Goal: Information Seeking & Learning: Find specific fact

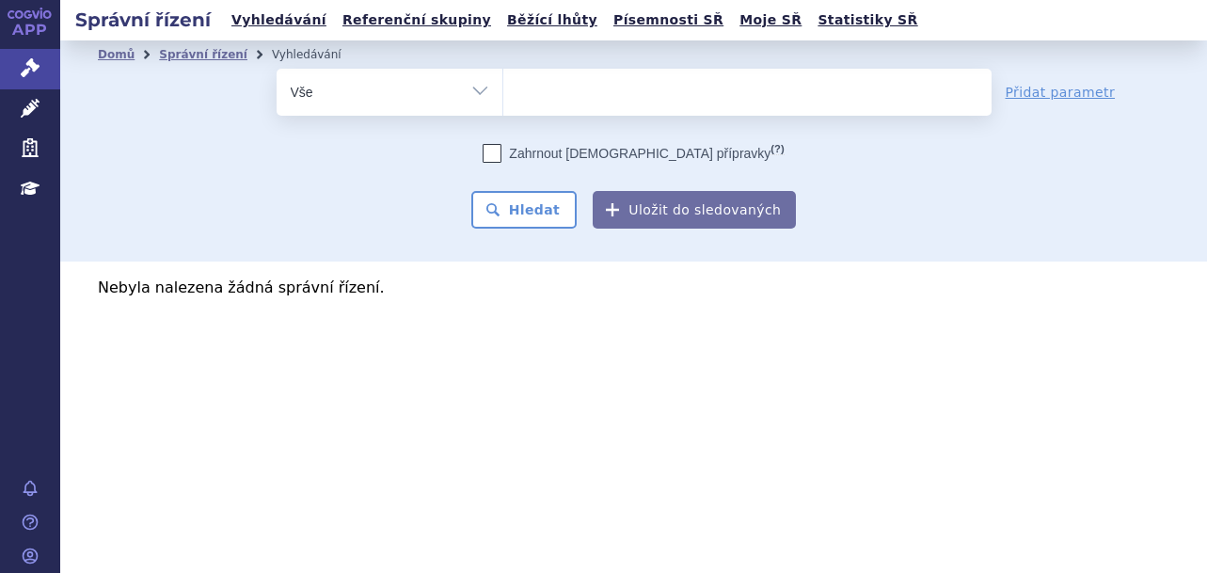
select select
click at [296, 31] on link "Vyhledávání" at bounding box center [279, 20] width 106 height 25
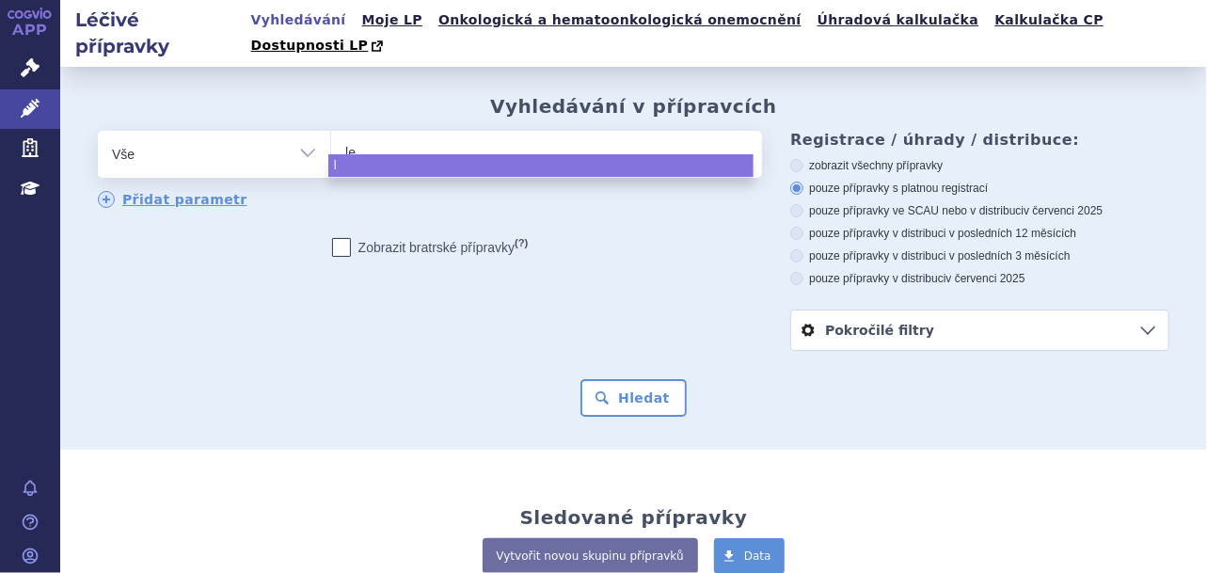
type input "len"
type input "lenv"
type input "lenvim"
type input "[MEDICAL_DATA]"
select select "[MEDICAL_DATA]"
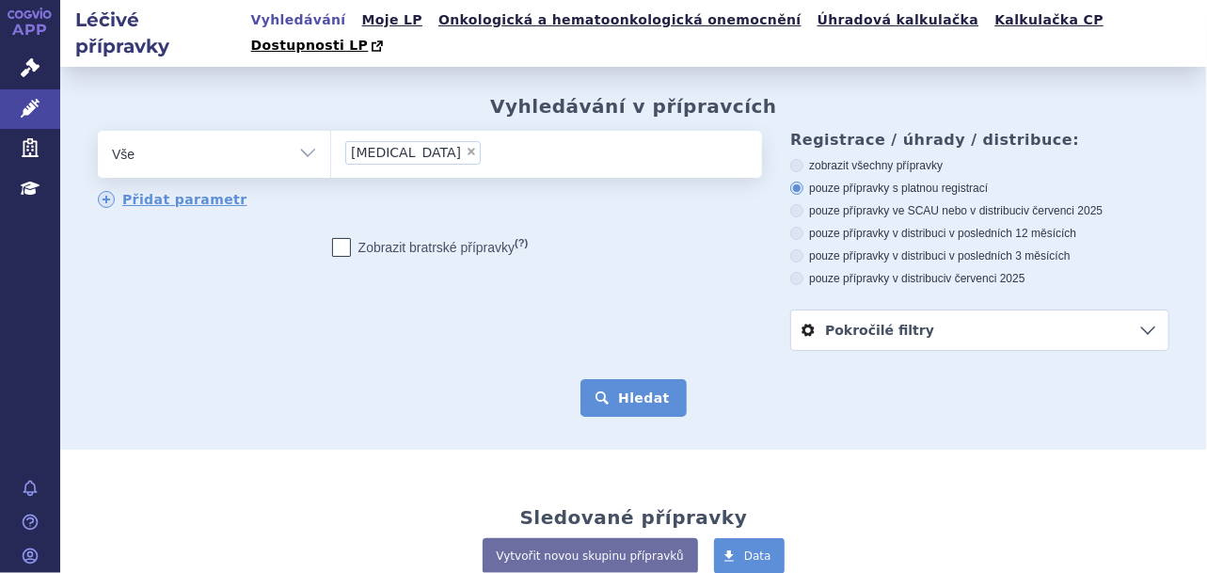
click at [634, 379] on button "Hledat" at bounding box center [633, 398] width 106 height 38
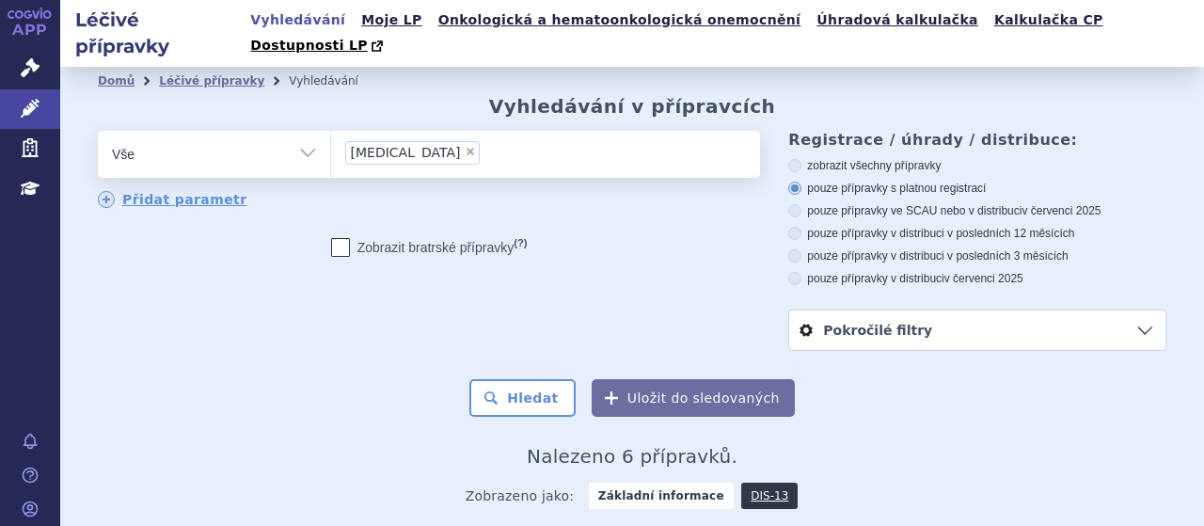
click at [405, 141] on li "× lenvima" at bounding box center [412, 153] width 135 height 24
click at [331, 130] on select "lenvima" at bounding box center [330, 153] width 1 height 47
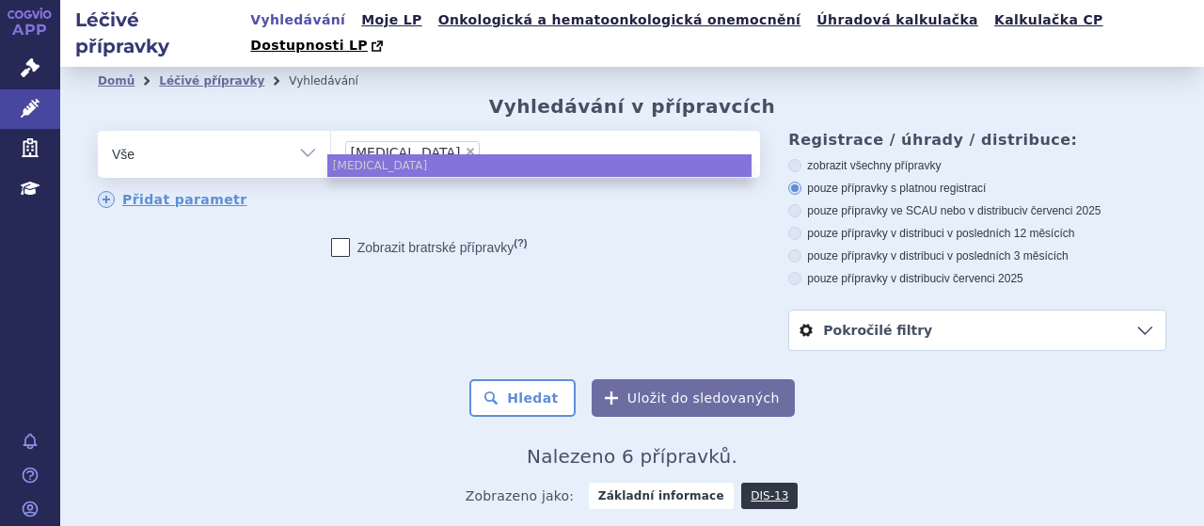
click at [465, 146] on span "×" at bounding box center [470, 151] width 11 height 11
click at [331, 130] on select "lenvima" at bounding box center [330, 153] width 1 height 47
select select
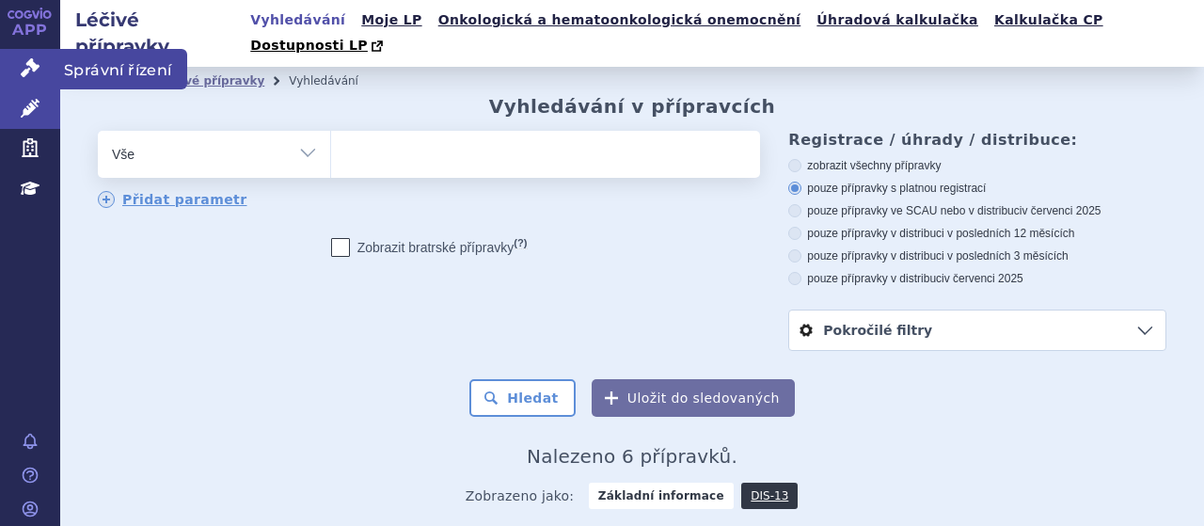
click at [26, 57] on link "Správní řízení" at bounding box center [30, 69] width 60 height 40
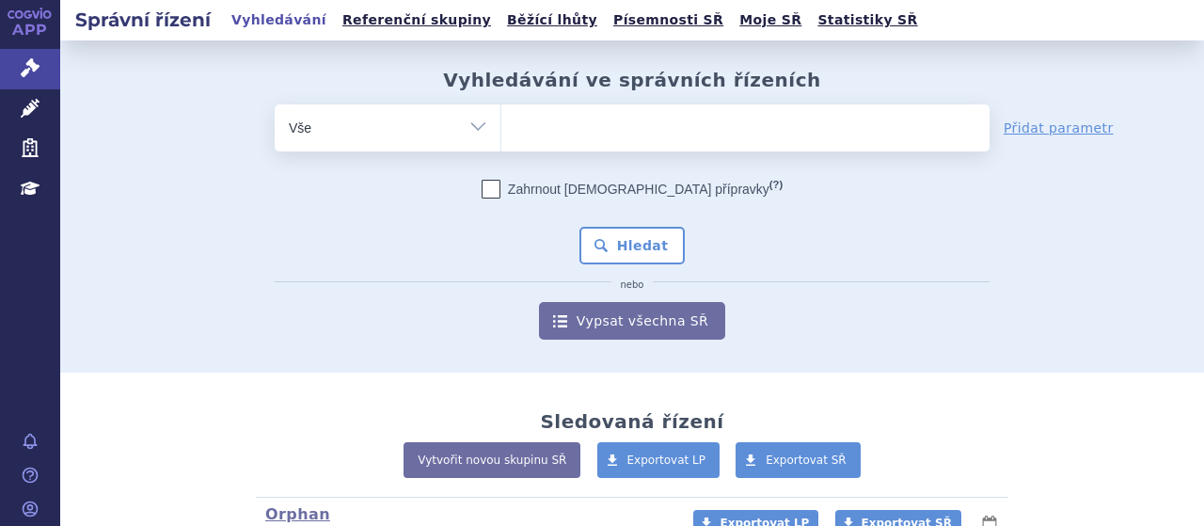
click at [549, 136] on ul at bounding box center [745, 124] width 488 height 40
click at [501, 136] on select at bounding box center [500, 126] width 1 height 47
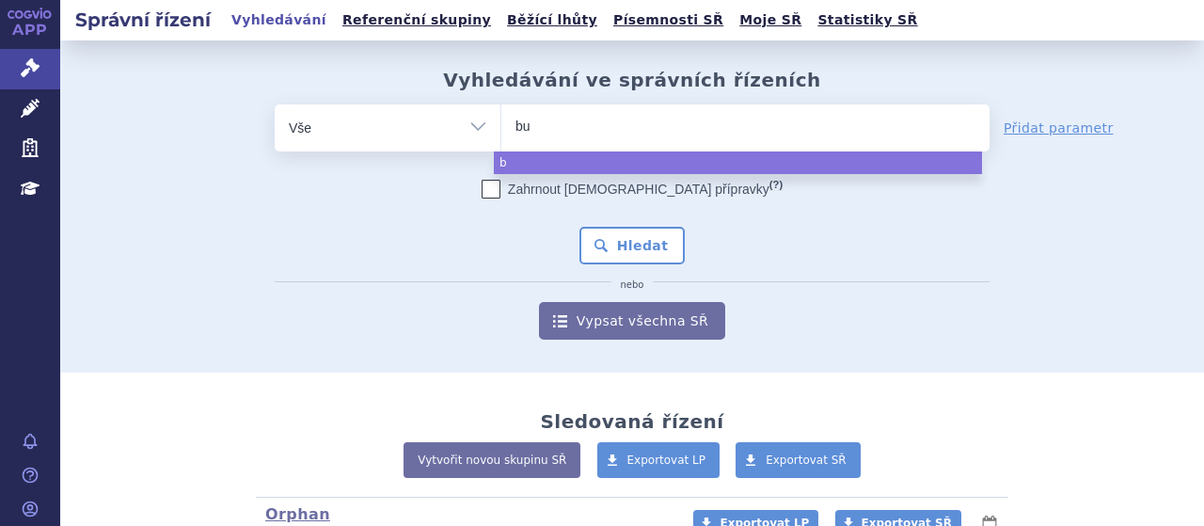
type input "bud"
type input "bude"
type input "buden"
type input "budeno"
type input "budenofa"
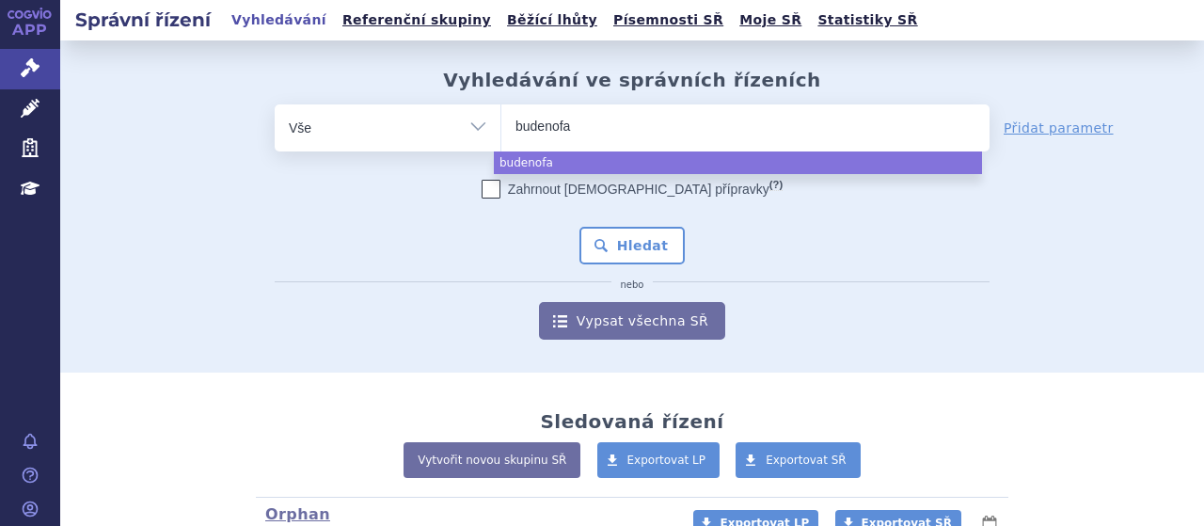
type input "budenofal"
type input "budenofalk"
select select "budenofalk"
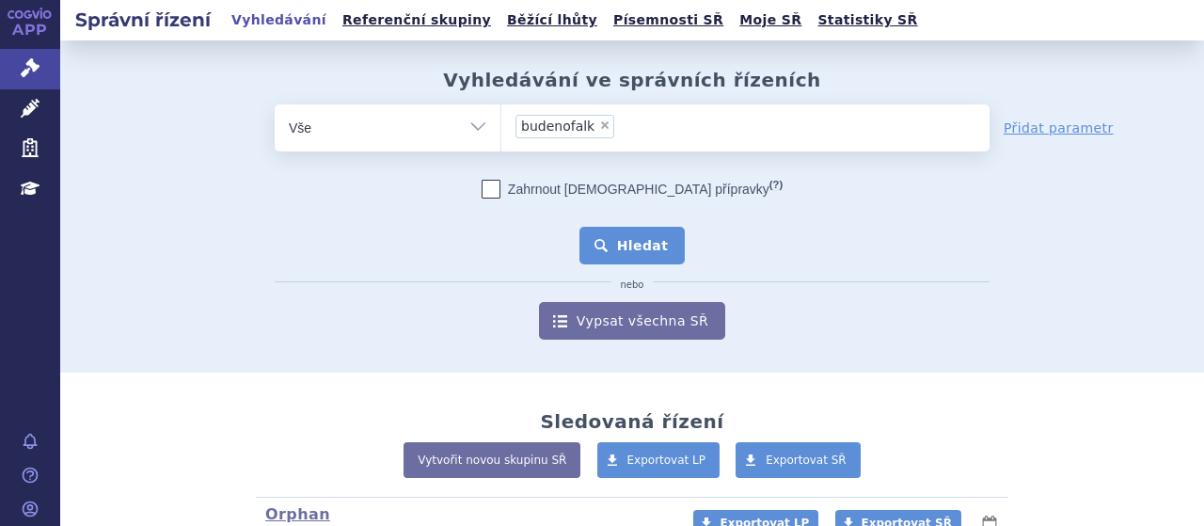
click at [611, 254] on button "Hledat" at bounding box center [632, 246] width 106 height 38
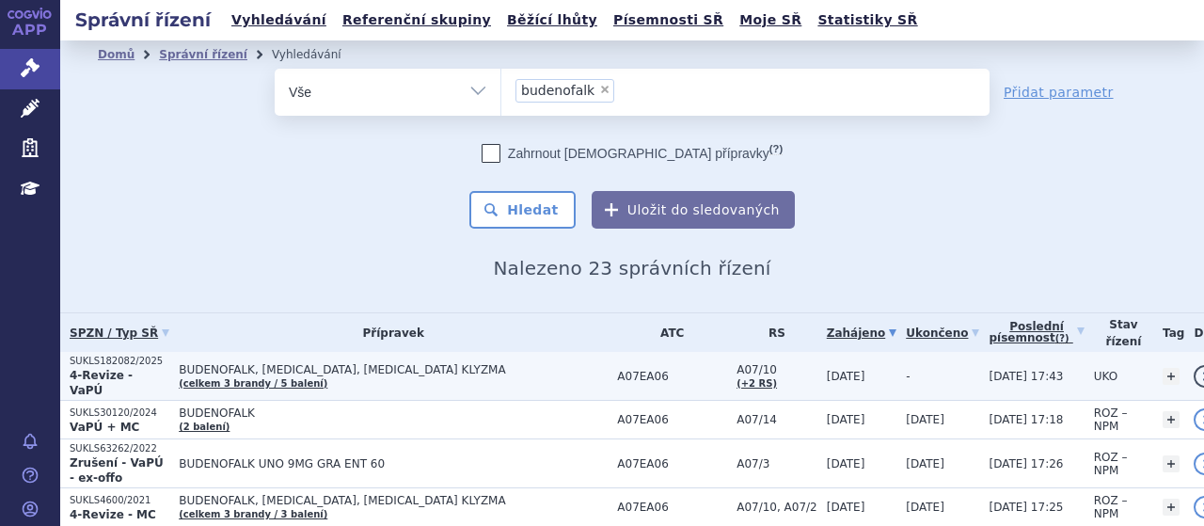
click at [169, 365] on p "SUKLS182082/2025" at bounding box center [120, 361] width 100 height 13
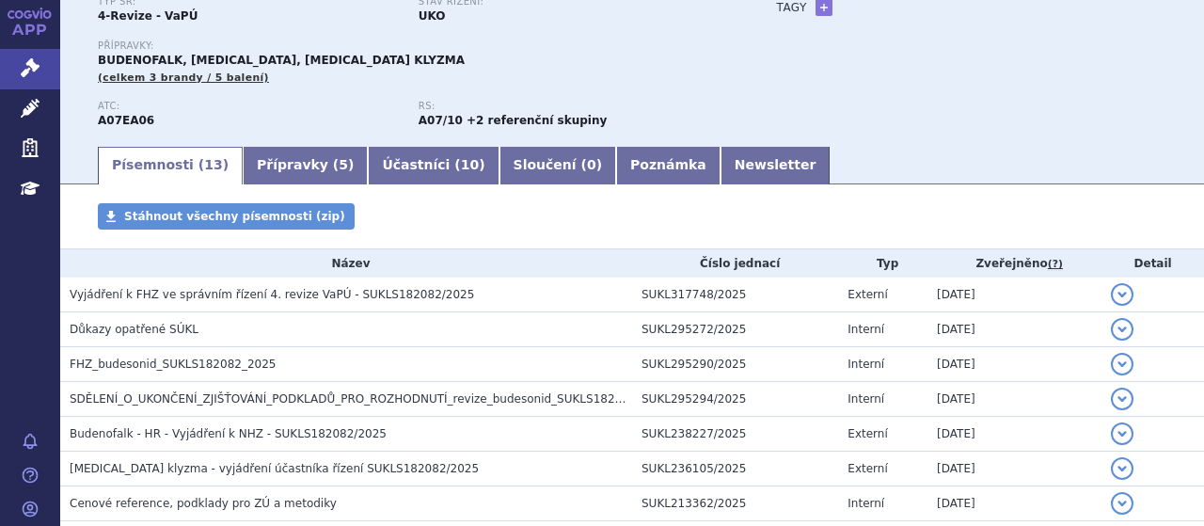
scroll to position [188, 0]
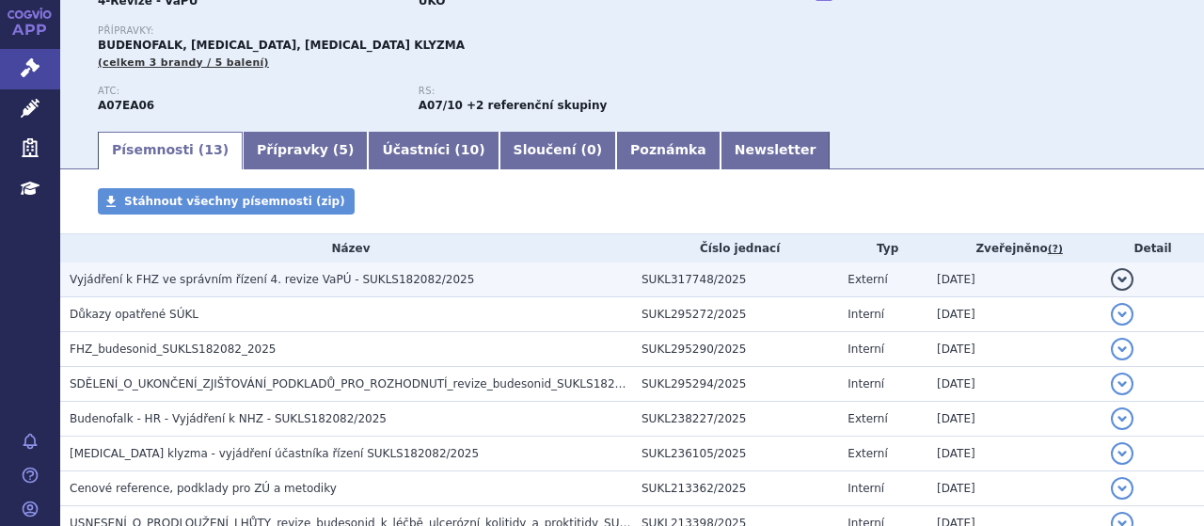
click at [340, 284] on span "Vyjádření k FHZ ve správním řízení 4. revize VaPÚ - SUKLS182082/2025" at bounding box center [272, 279] width 405 height 13
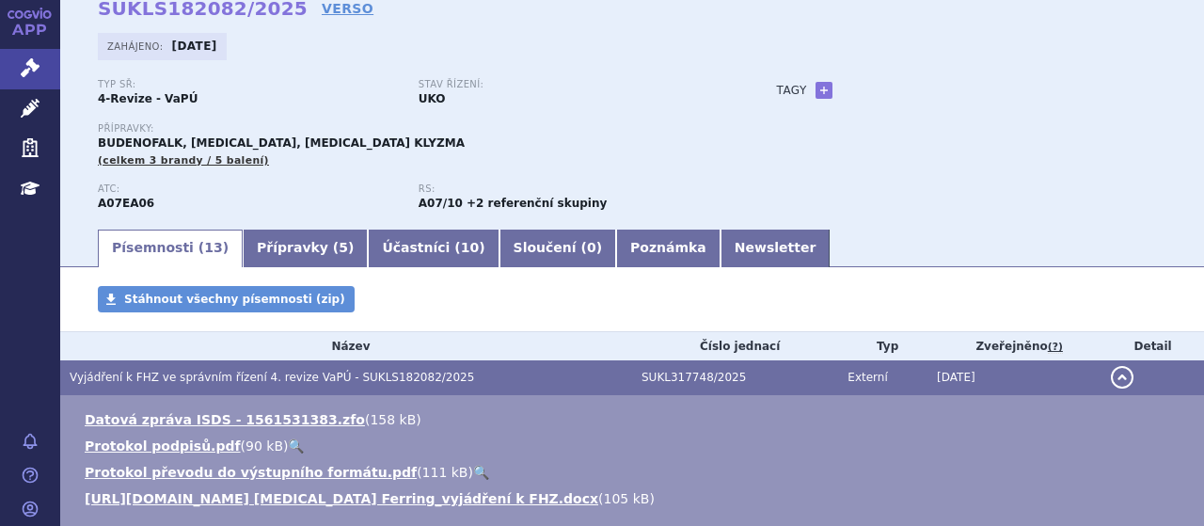
scroll to position [0, 0]
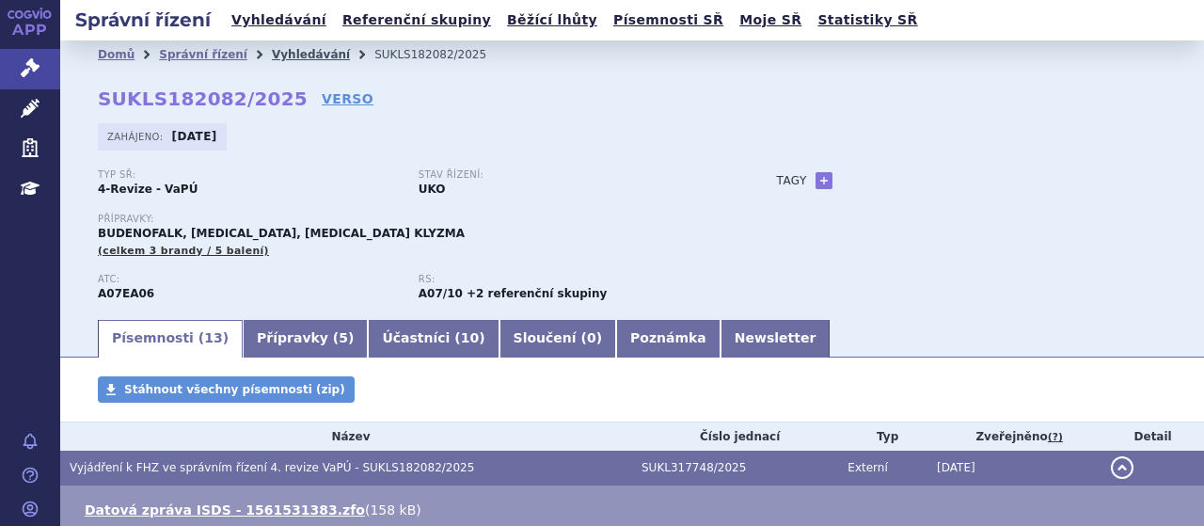
click at [282, 58] on link "Vyhledávání" at bounding box center [311, 54] width 78 height 13
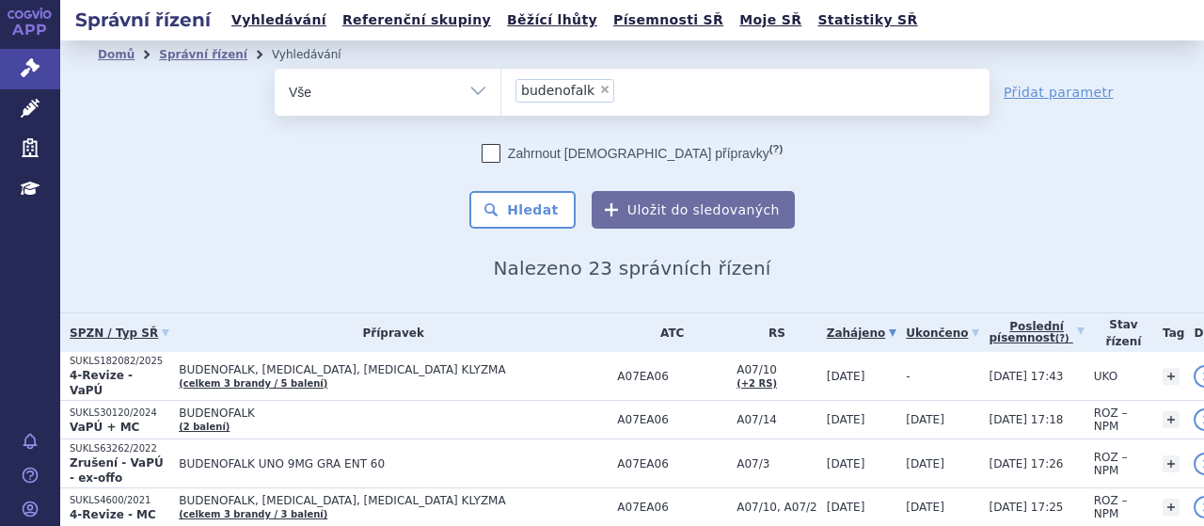
click at [599, 87] on span "×" at bounding box center [604, 89] width 11 height 11
click at [501, 87] on select "budenofalk" at bounding box center [500, 91] width 1 height 47
select select
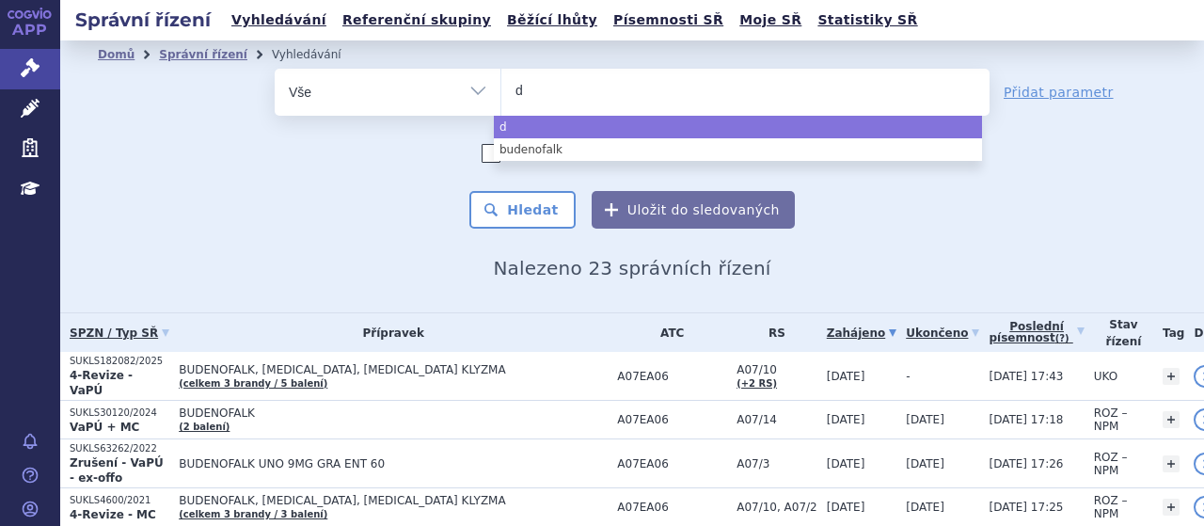
type input "da"
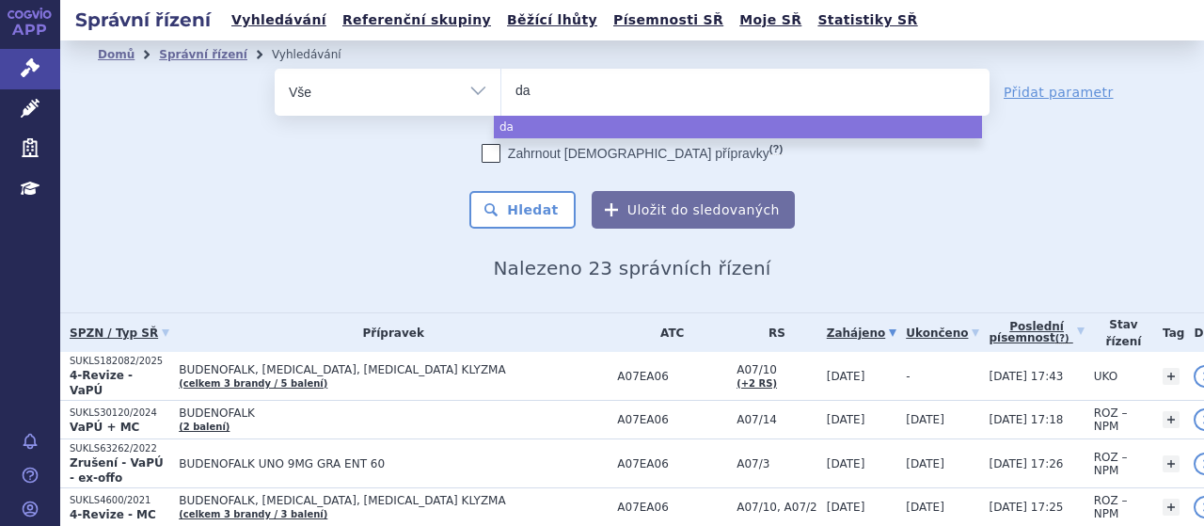
type input "dar"
type input "darz"
type input "darzal"
type input "darzale"
type input "darzalex"
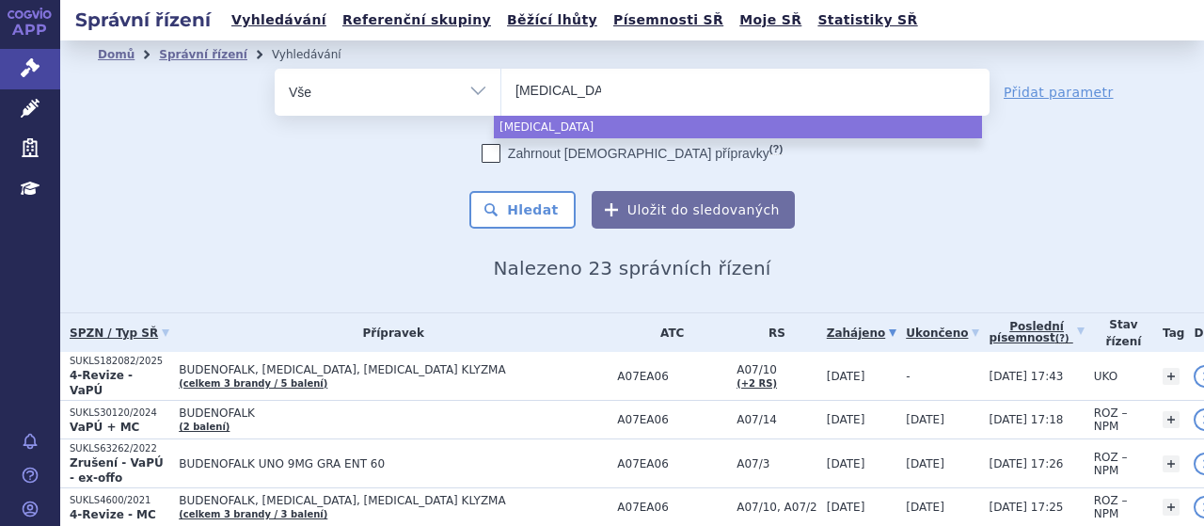
select select "darzalex"
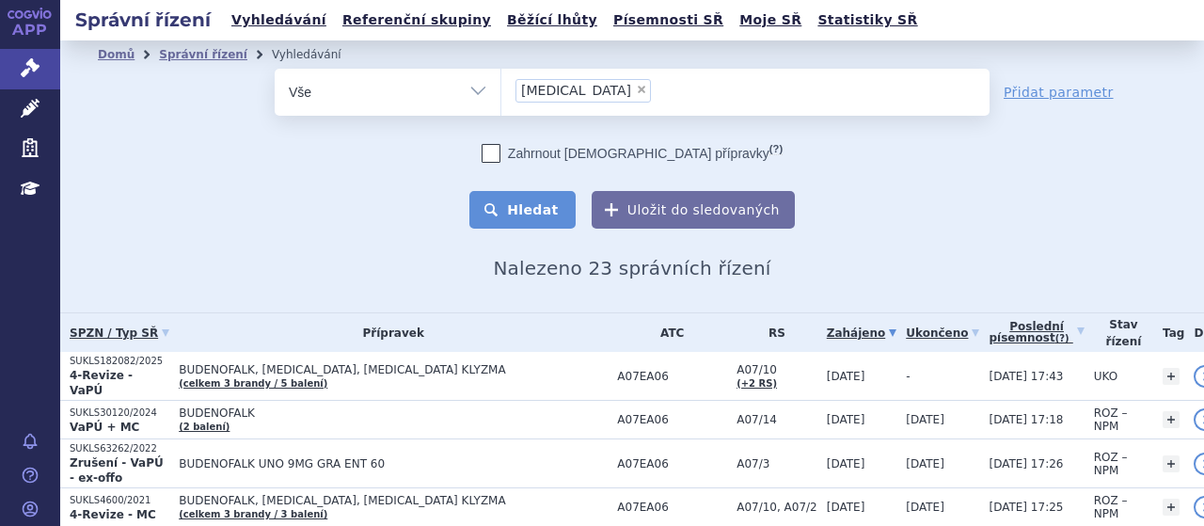
click at [540, 202] on button "Hledat" at bounding box center [522, 210] width 106 height 38
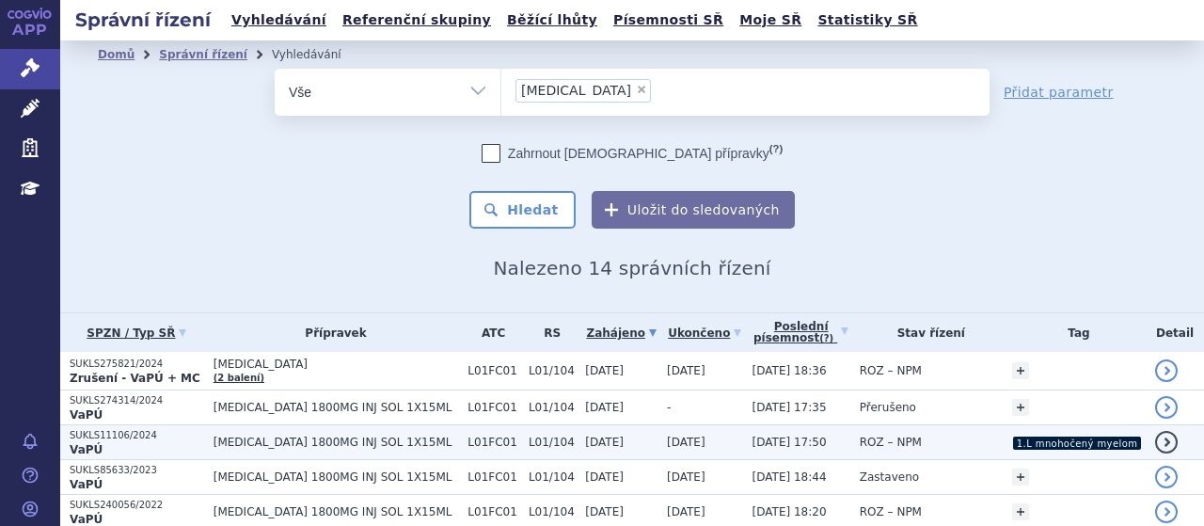
click at [183, 436] on p "SUKLS11106/2024" at bounding box center [137, 435] width 135 height 13
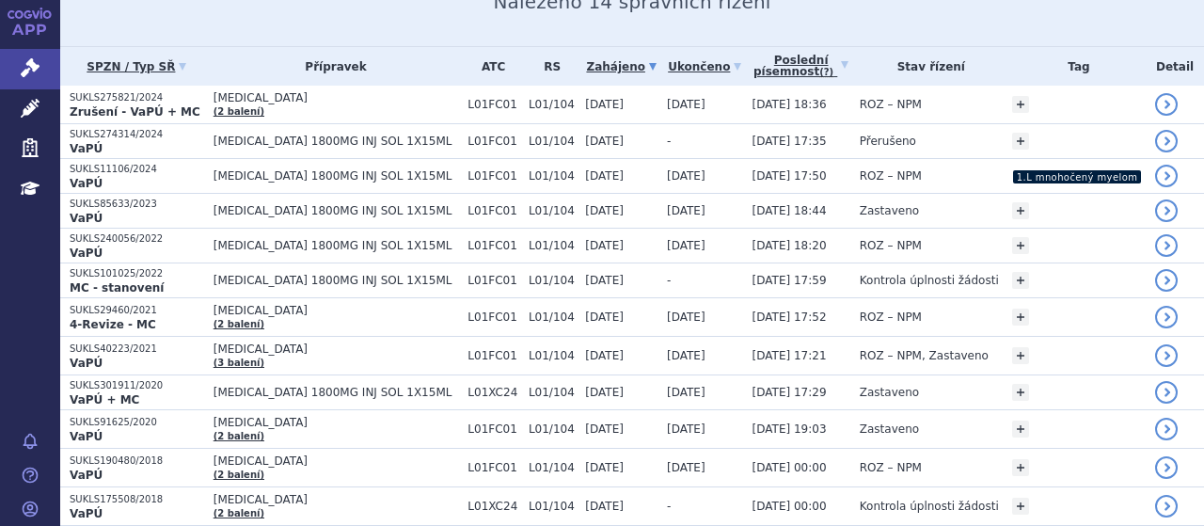
scroll to position [282, 0]
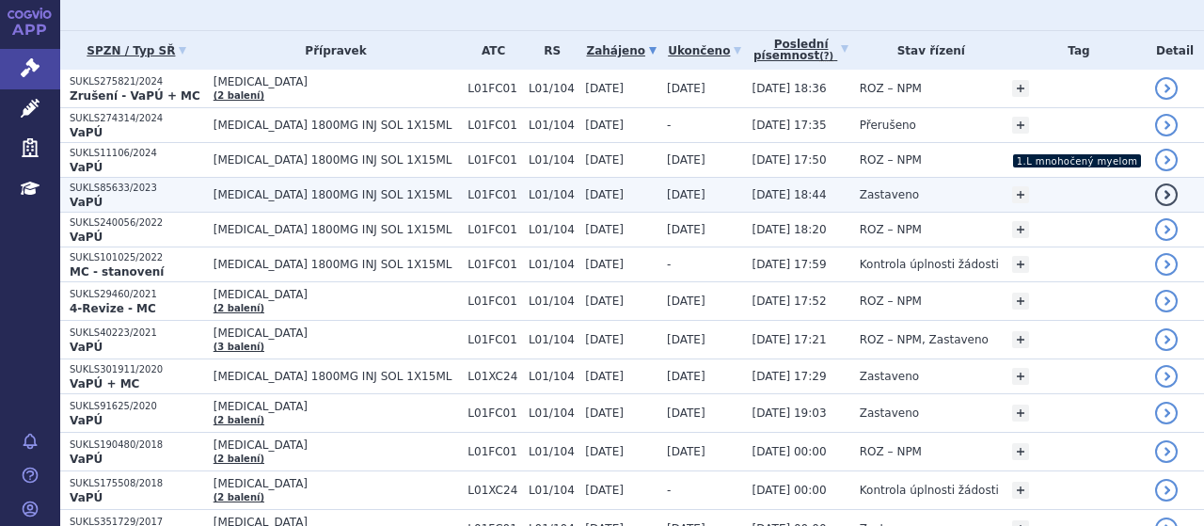
click at [183, 185] on p "SUKLS85633/2023" at bounding box center [137, 188] width 135 height 13
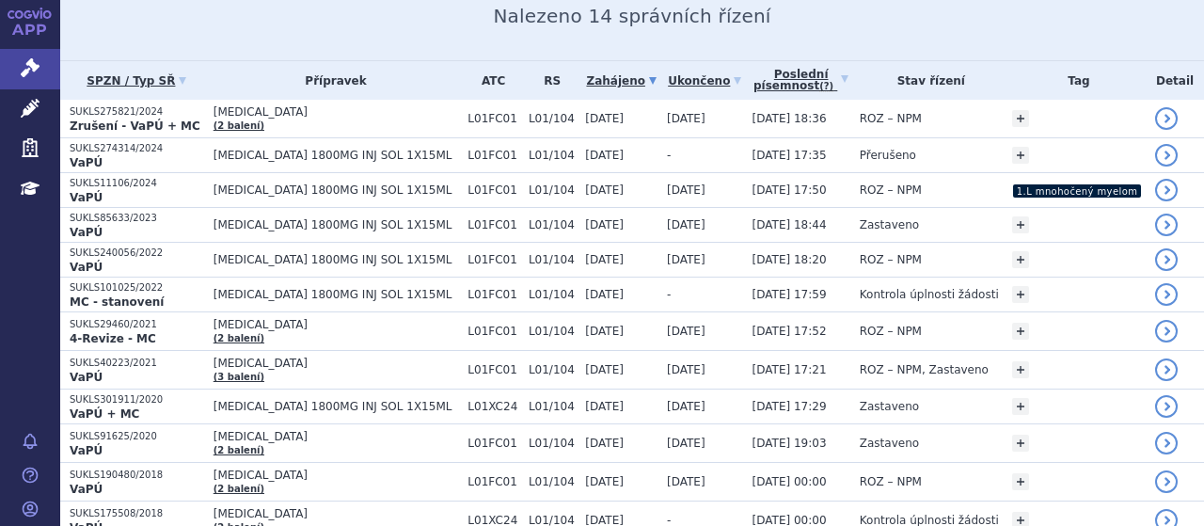
scroll to position [282, 0]
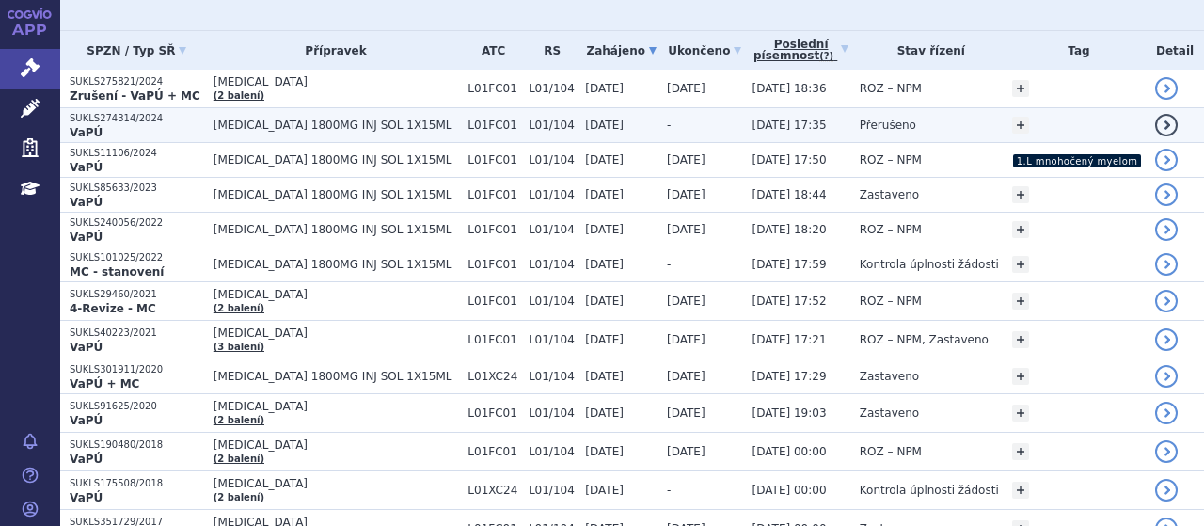
click at [186, 122] on p "SUKLS274314/2024" at bounding box center [137, 118] width 135 height 13
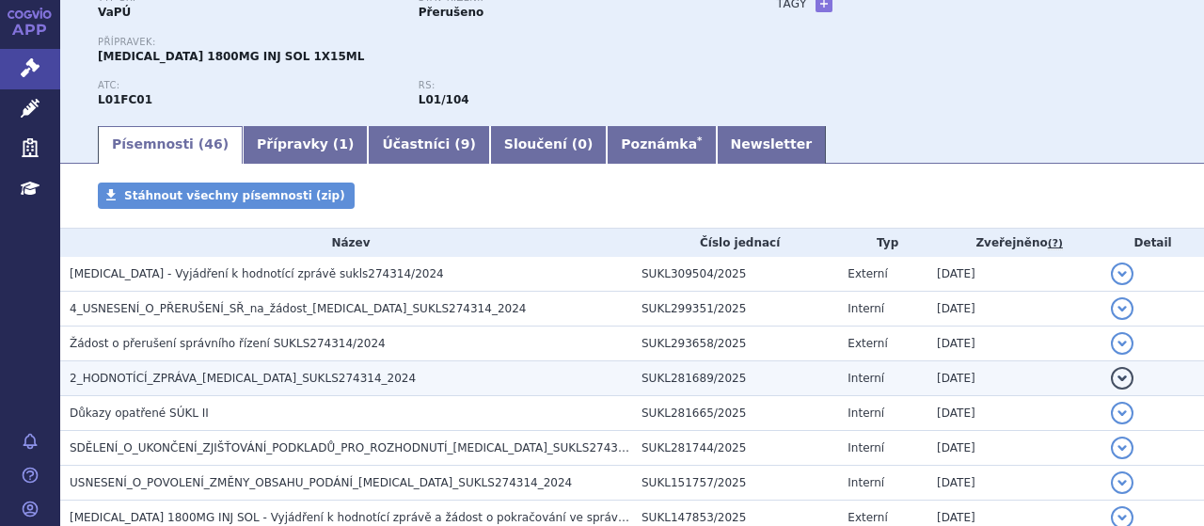
scroll to position [94, 0]
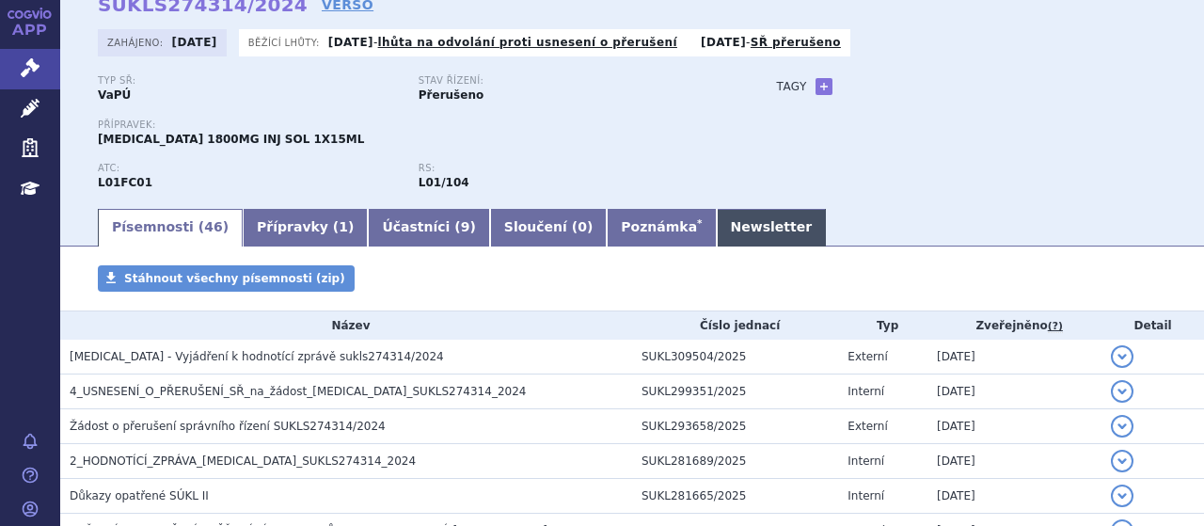
click at [717, 230] on link "Newsletter" at bounding box center [772, 228] width 110 height 38
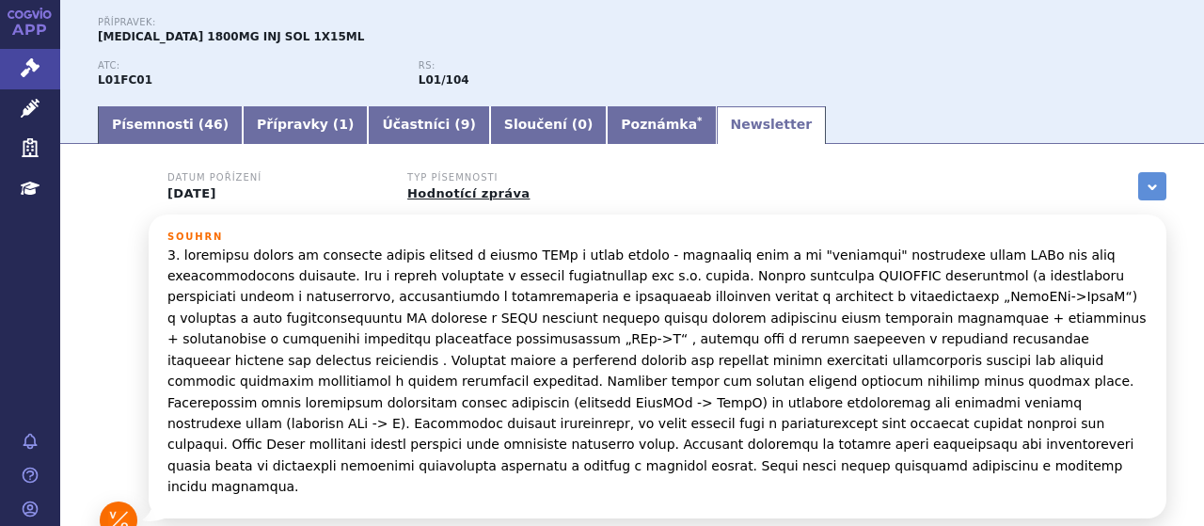
scroll to position [282, 0]
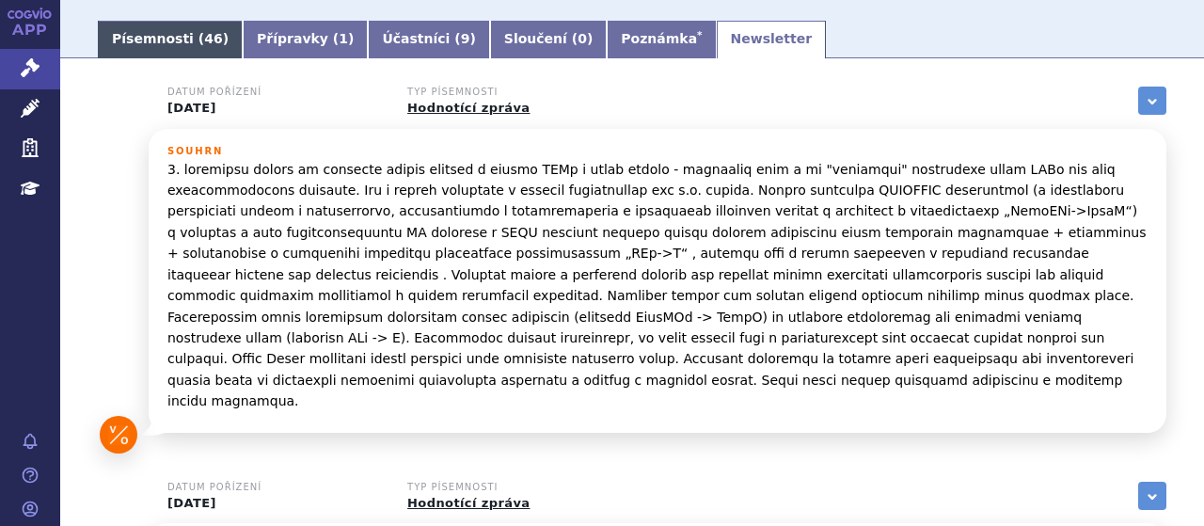
click at [140, 45] on link "Písemnosti ( 46 )" at bounding box center [170, 40] width 145 height 38
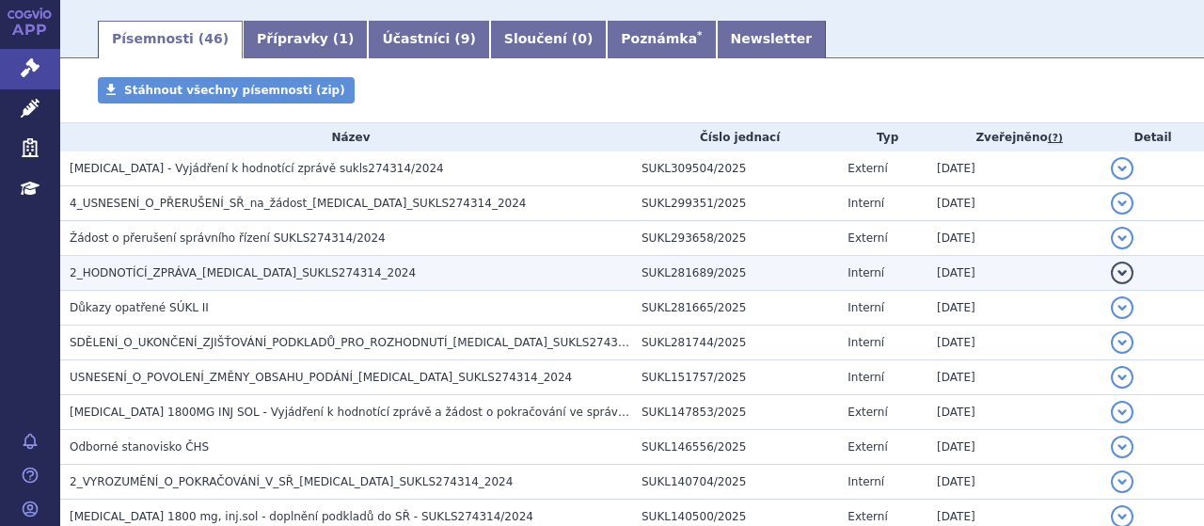
click at [314, 266] on span "2_HODNOTÍCÍ_ZPRÁVA_[MEDICAL_DATA]_SUKLS274314_2024" at bounding box center [243, 272] width 346 height 13
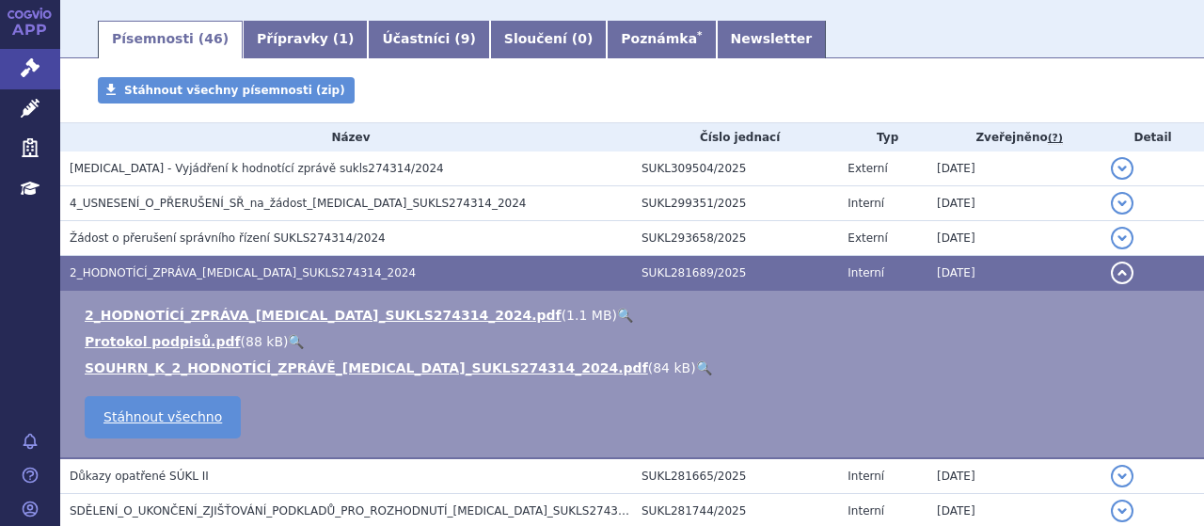
click at [617, 310] on link "🔍" at bounding box center [625, 315] width 16 height 15
